Goal: Use online tool/utility: Utilize a website feature to perform a specific function

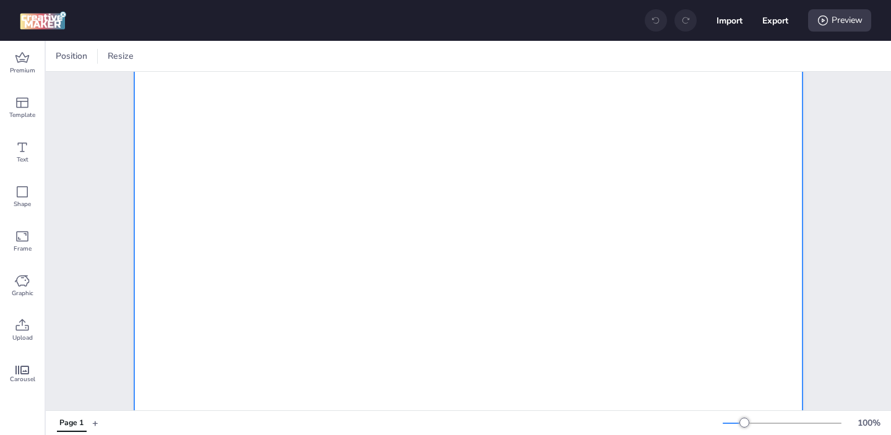
scroll to position [349, 0]
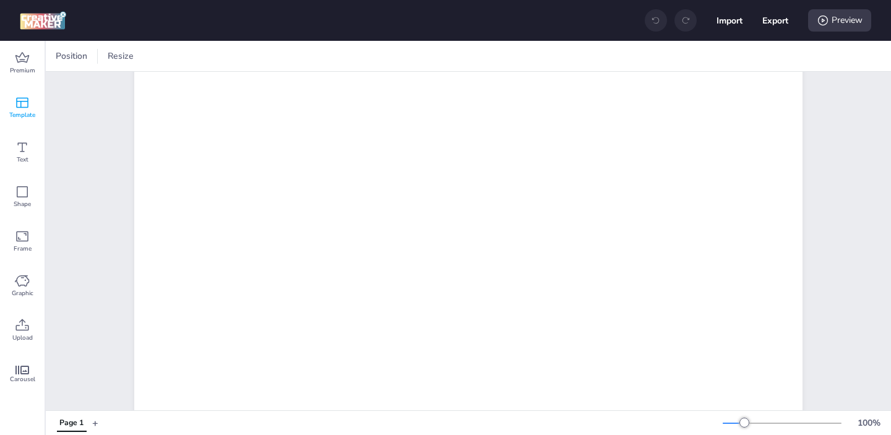
click at [33, 114] on span "Template" at bounding box center [22, 115] width 26 height 10
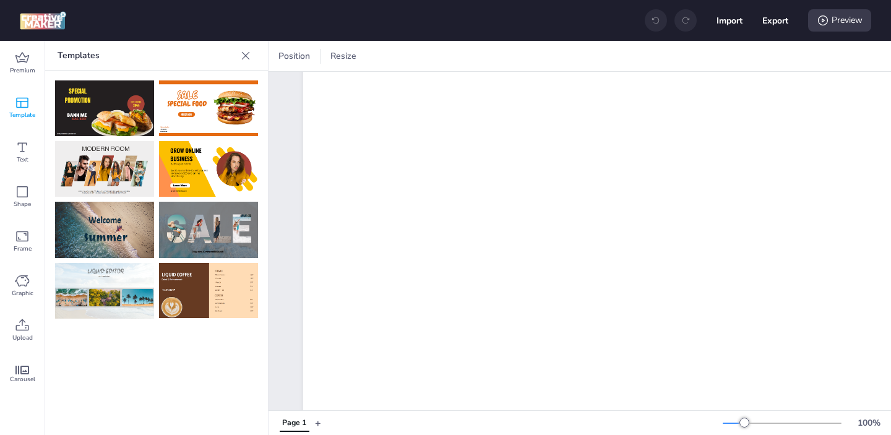
click at [111, 286] on img at bounding box center [104, 291] width 99 height 56
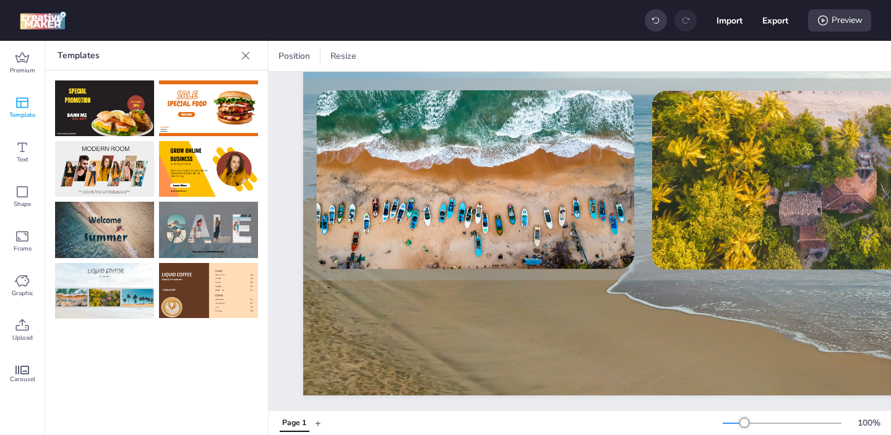
scroll to position [292, 0]
click at [25, 374] on span "Carousel" at bounding box center [22, 379] width 25 height 10
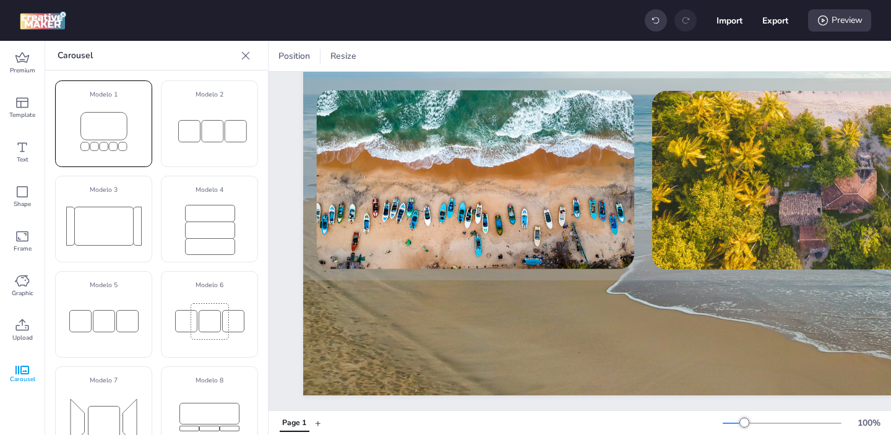
click at [95, 129] on rect at bounding box center [103, 130] width 57 height 51
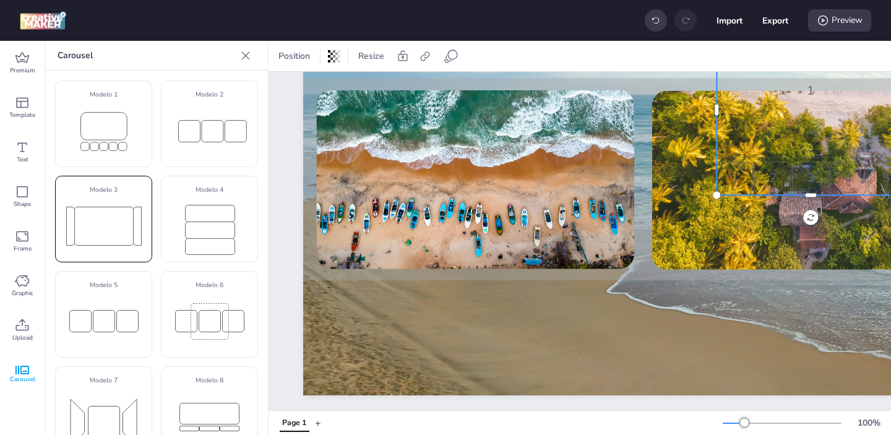
click at [115, 236] on rect at bounding box center [103, 226] width 59 height 38
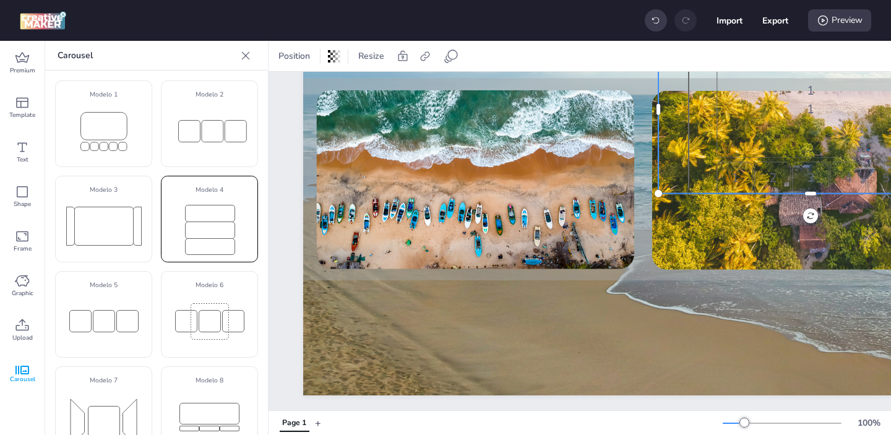
click at [226, 239] on rect at bounding box center [209, 246] width 49 height 16
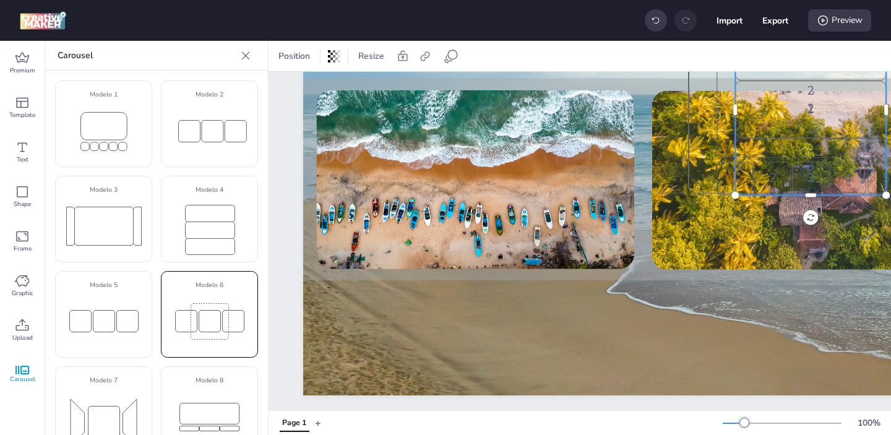
click at [201, 311] on rect at bounding box center [210, 321] width 22 height 22
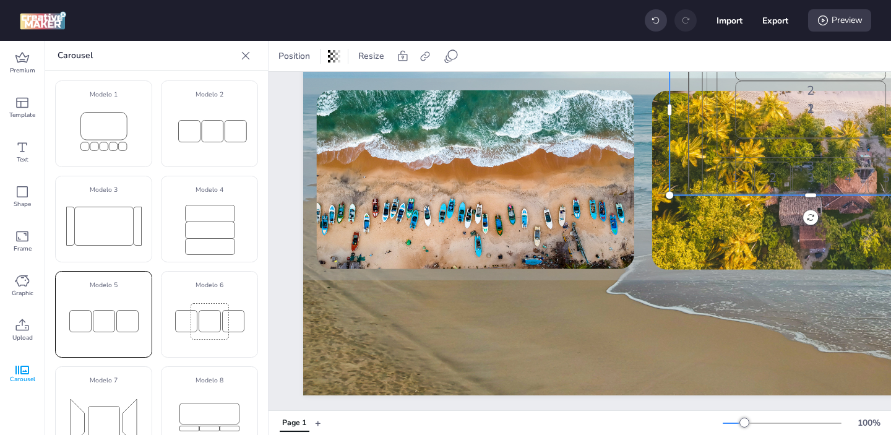
click at [93, 311] on rect at bounding box center [104, 321] width 22 height 22
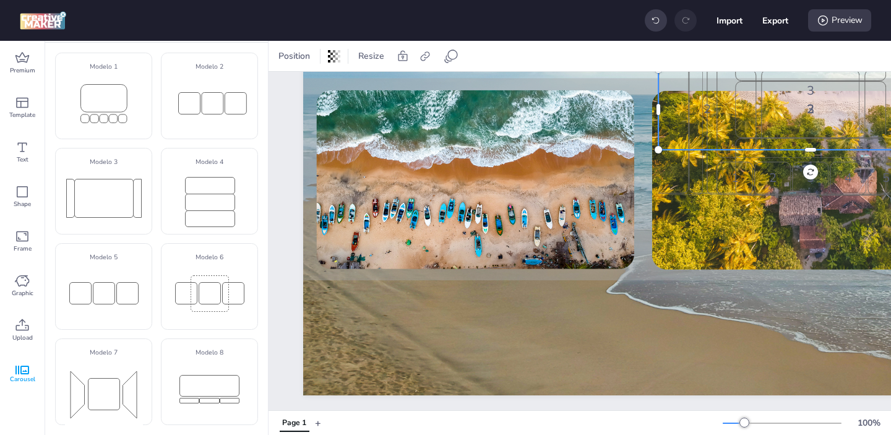
scroll to position [0, 0]
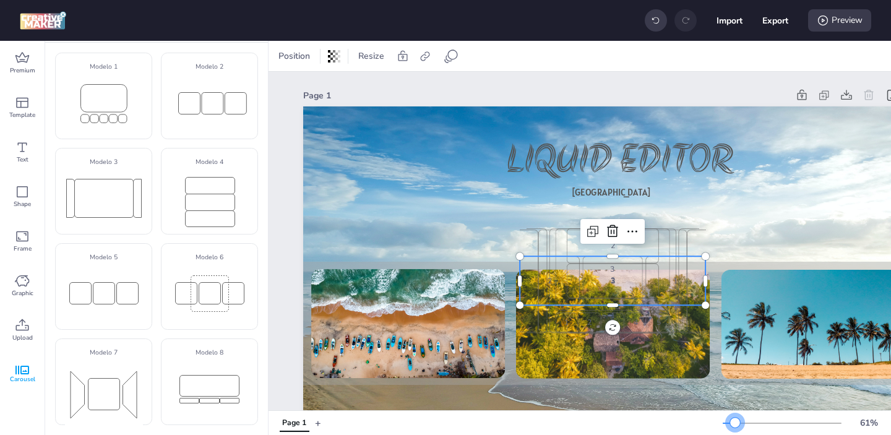
drag, startPoint x: 742, startPoint y: 422, endPoint x: 735, endPoint y: 421, distance: 7.1
click at [735, 421] on div at bounding box center [735, 422] width 10 height 10
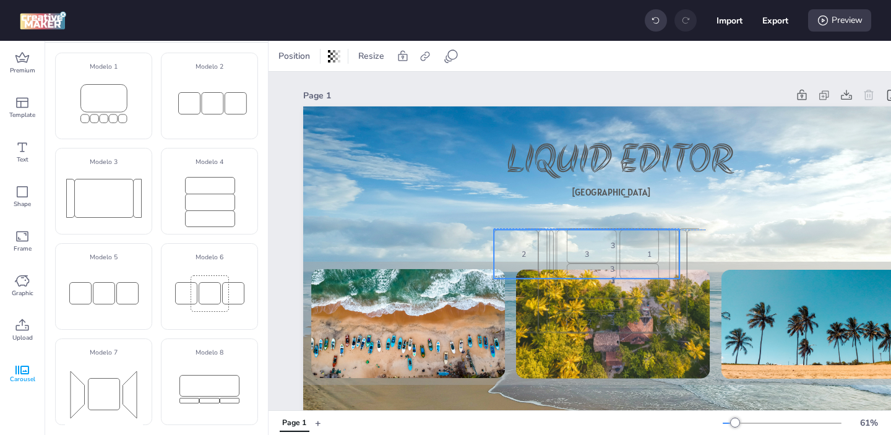
drag, startPoint x: 664, startPoint y: 279, endPoint x: 584, endPoint y: 180, distance: 127.5
click at [619, 229] on div "1" at bounding box center [649, 253] width 60 height 49
select select "cover"
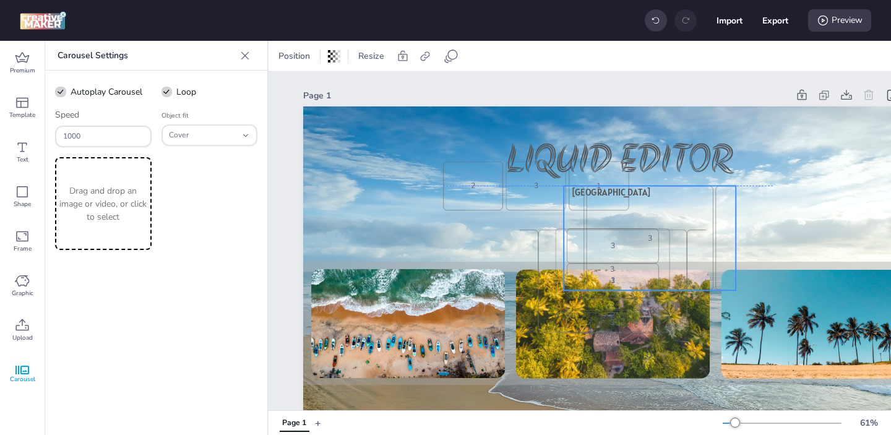
drag, startPoint x: 645, startPoint y: 267, endPoint x: 792, endPoint y: 175, distance: 173.3
click at [242, 186] on div "2 3 1 2 3 1 2" at bounding box center [156, 238] width 172 height 105
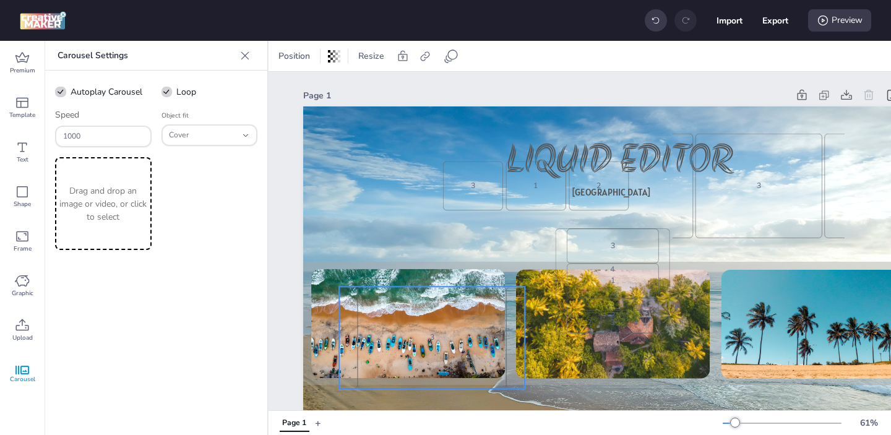
drag, startPoint x: 644, startPoint y: 257, endPoint x: 452, endPoint y: 317, distance: 200.9
click at [463, 315] on div "3" at bounding box center [431, 337] width 148 height 102
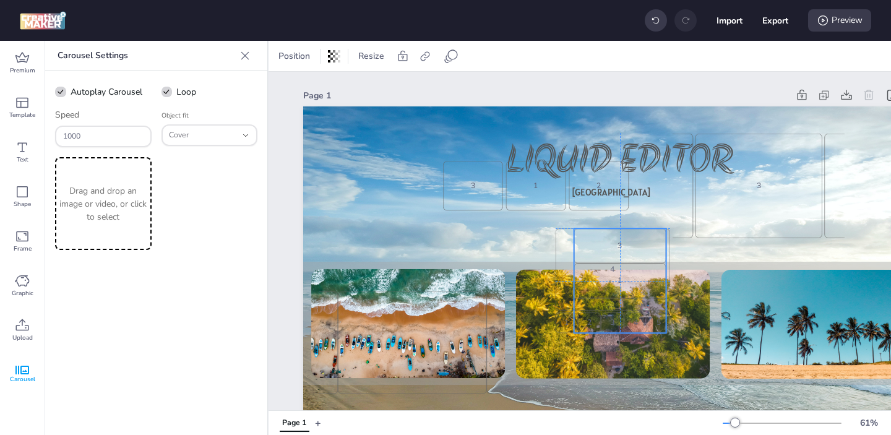
drag, startPoint x: 617, startPoint y: 273, endPoint x: 747, endPoint y: 302, distance: 133.7
click at [666, 298] on div "1" at bounding box center [620, 280] width 92 height 35
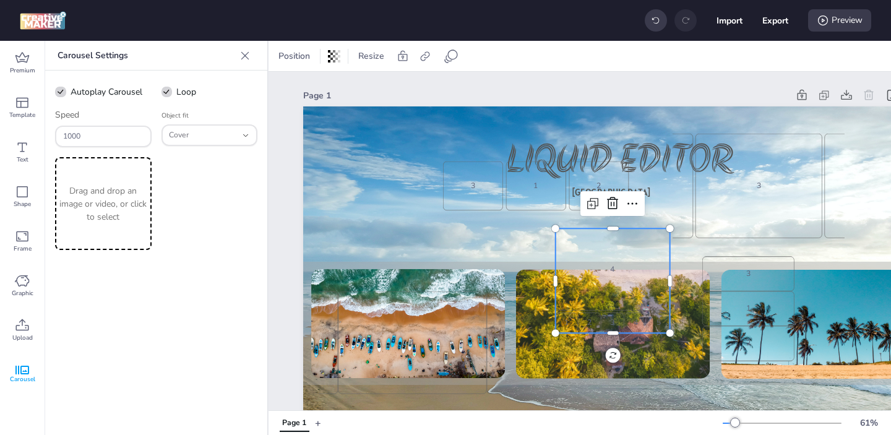
drag, startPoint x: 625, startPoint y: 273, endPoint x: 548, endPoint y: 253, distance: 80.0
click at [555, 253] on div "4" at bounding box center [612, 269] width 114 height 82
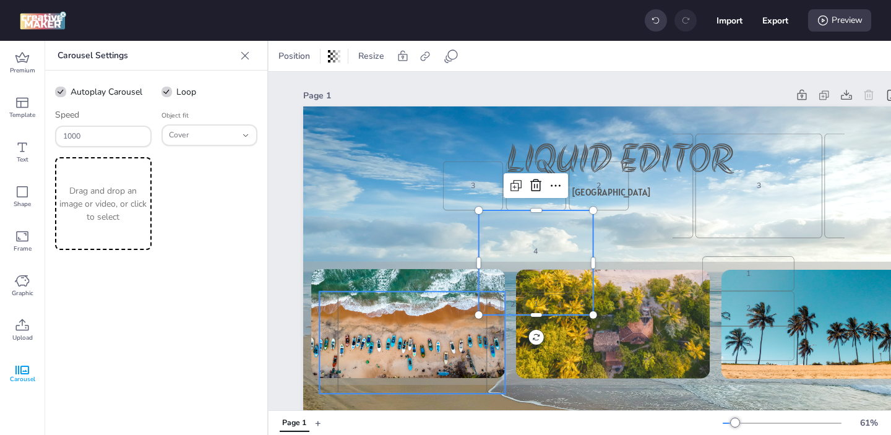
click at [421, 317] on div "1" at bounding box center [412, 342] width 148 height 102
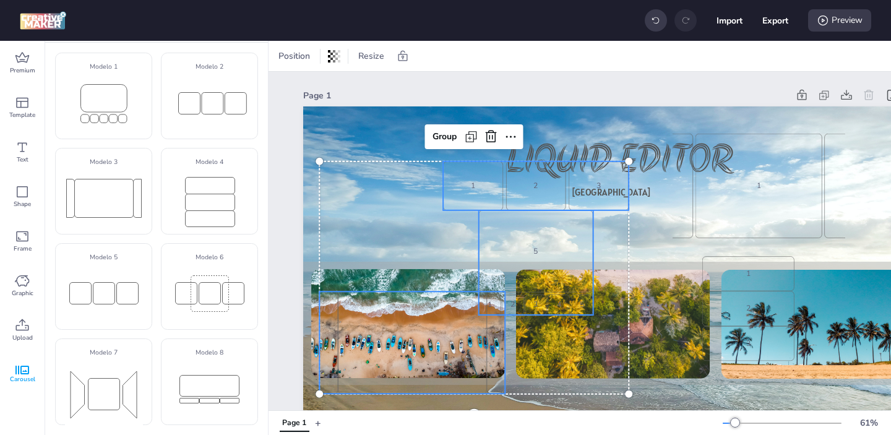
click at [251, 207] on div "1 2 3 1 2 3 1 2 3" at bounding box center [159, 185] width 186 height 49
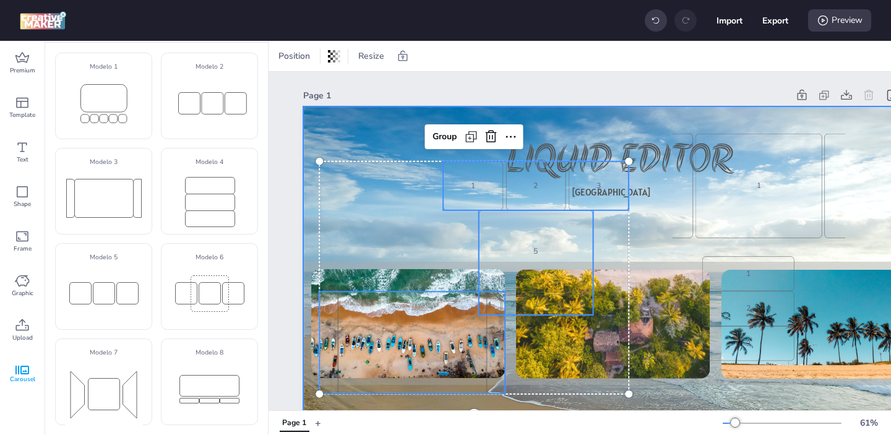
click at [721, 204] on div "1" at bounding box center [758, 186] width 127 height 105
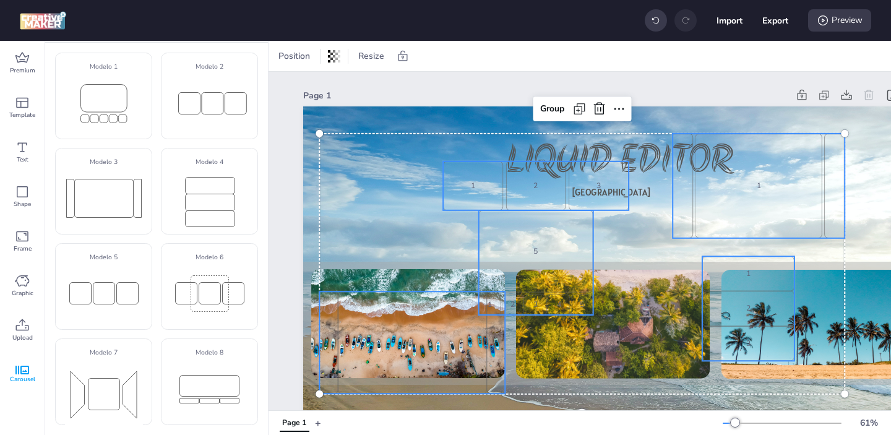
click at [763, 289] on div "1" at bounding box center [748, 273] width 92 height 35
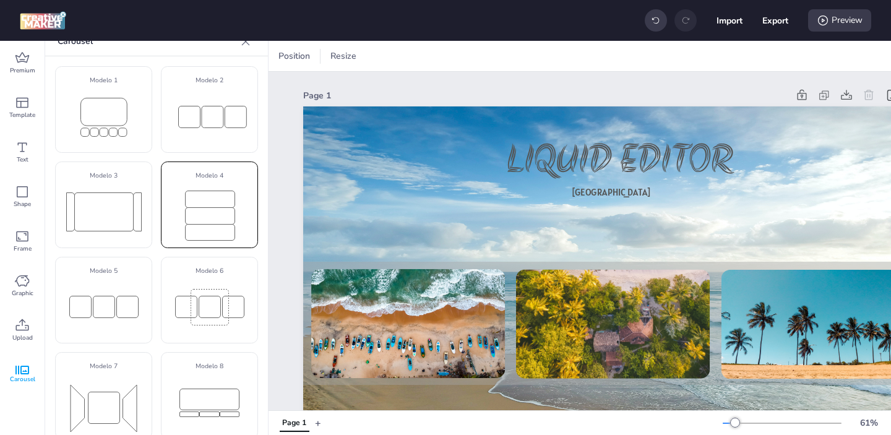
scroll to position [28, 0]
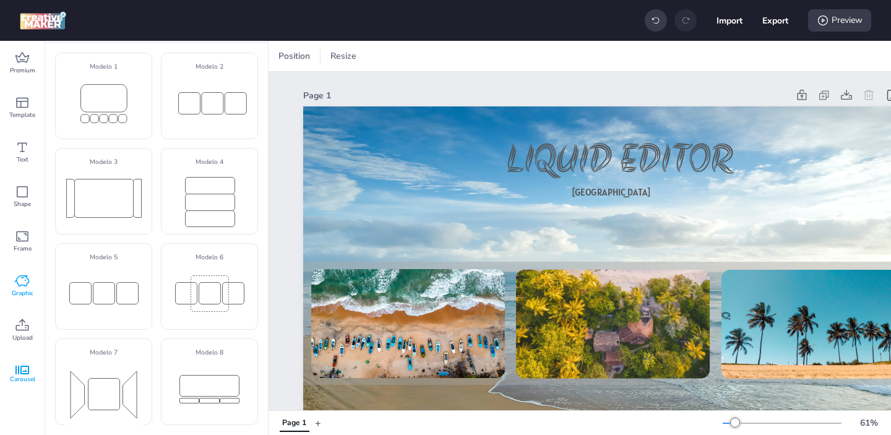
click at [19, 279] on icon at bounding box center [22, 280] width 15 height 15
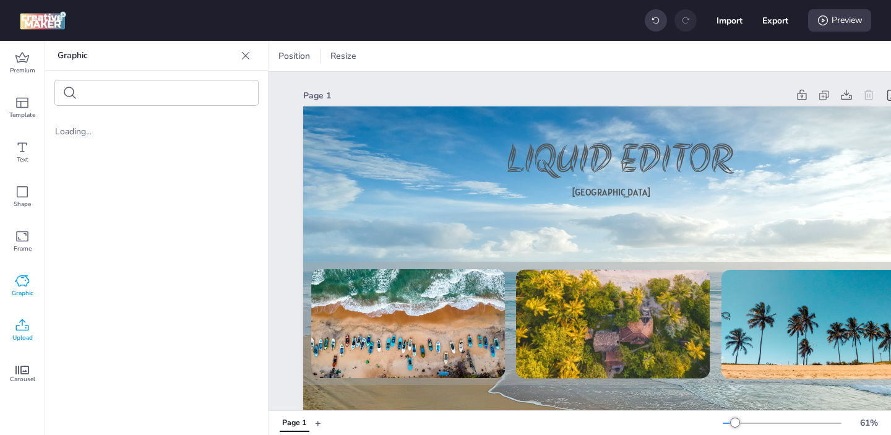
click at [22, 334] on span "Upload" at bounding box center [22, 338] width 20 height 10
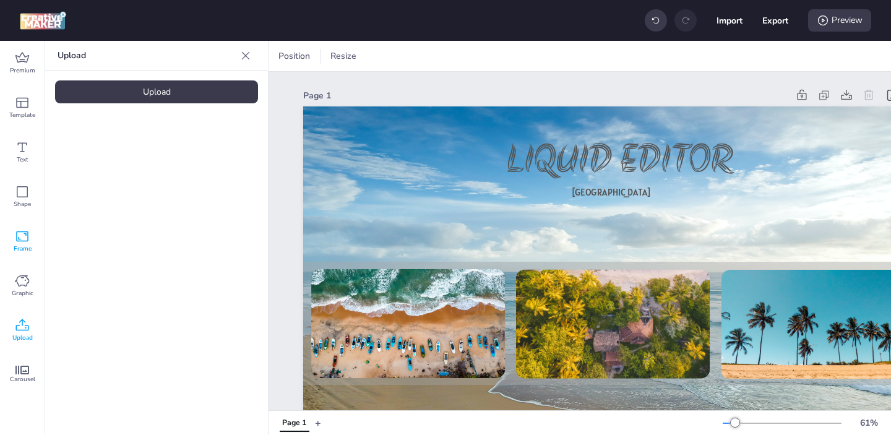
click at [28, 239] on icon at bounding box center [22, 236] width 15 height 15
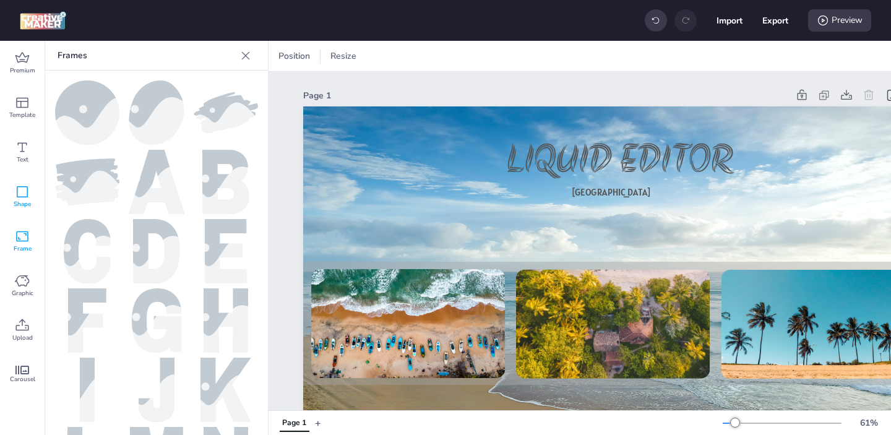
click at [14, 200] on span "Shape" at bounding box center [22, 204] width 17 height 10
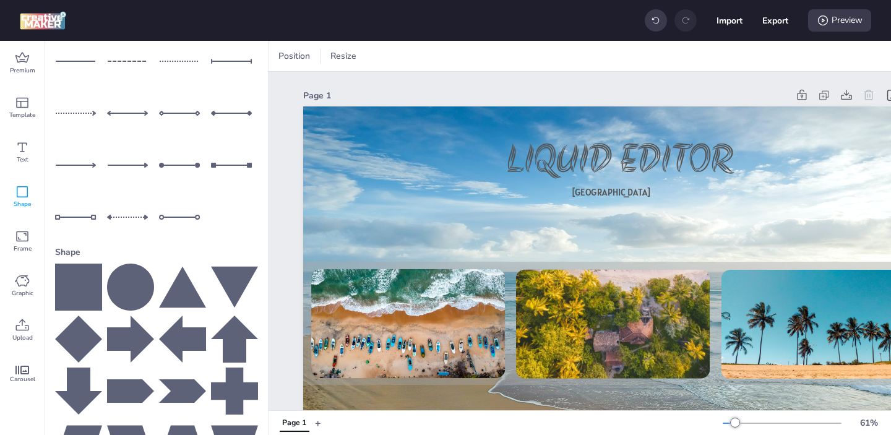
scroll to position [0, 0]
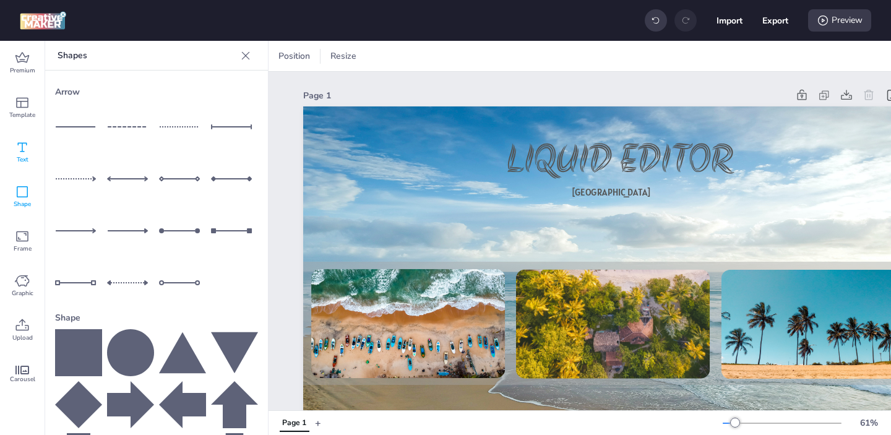
click at [18, 140] on icon at bounding box center [22, 147] width 15 height 15
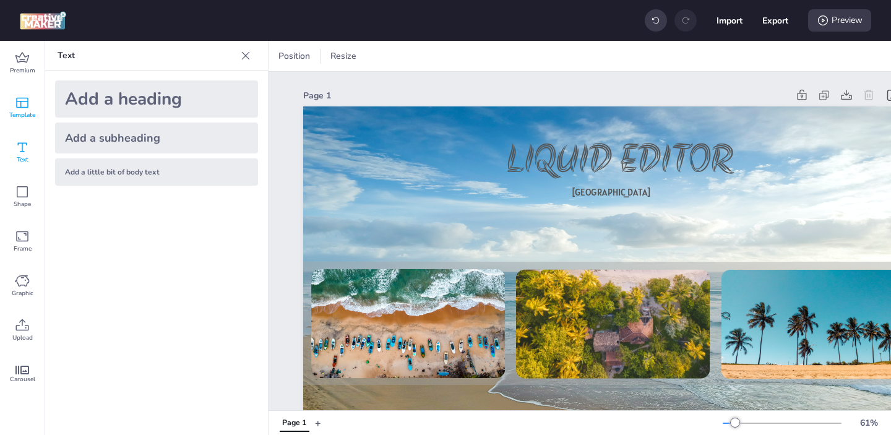
click at [27, 111] on span "Template" at bounding box center [22, 115] width 26 height 10
